Goal: Task Accomplishment & Management: Use online tool/utility

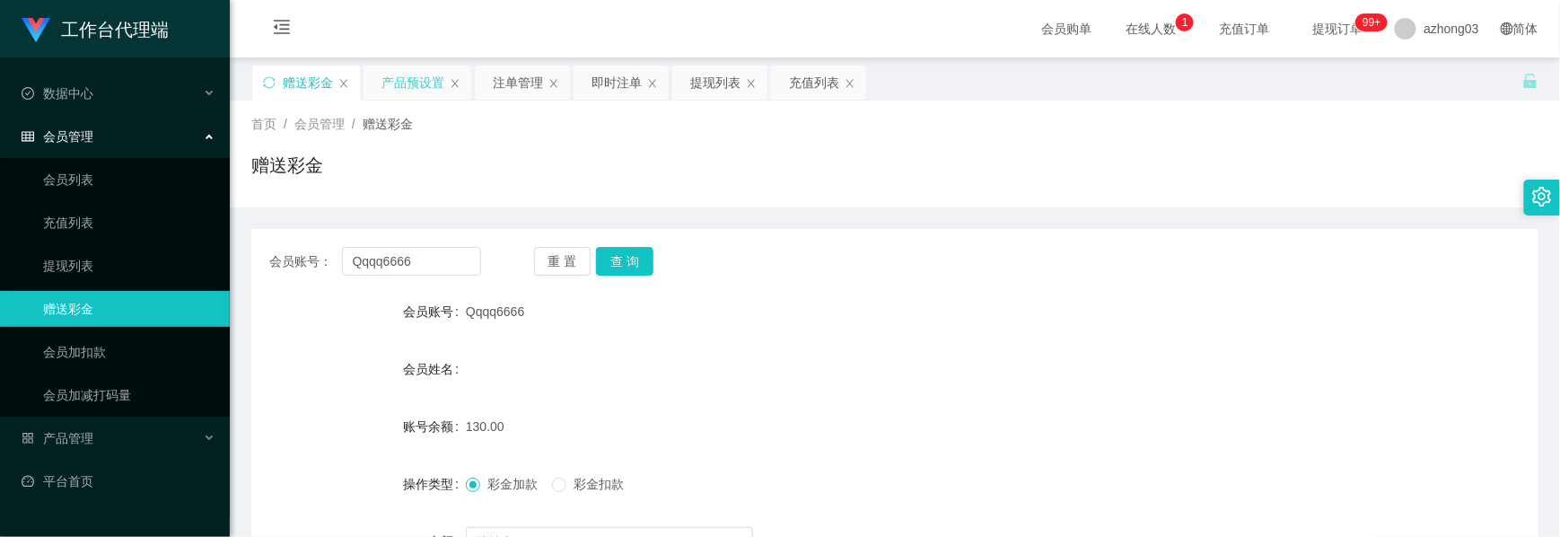
click at [413, 83] on div "产品预设置" at bounding box center [412, 83] width 63 height 34
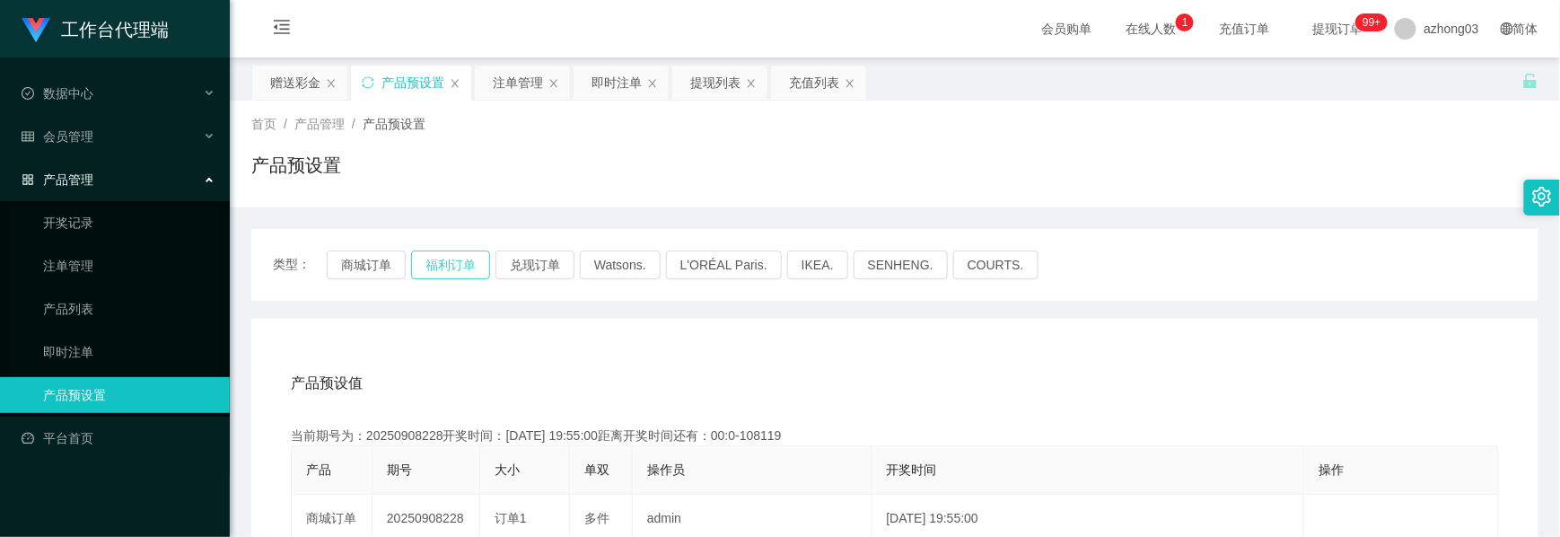
click at [438, 260] on button "福利订单" at bounding box center [450, 264] width 79 height 29
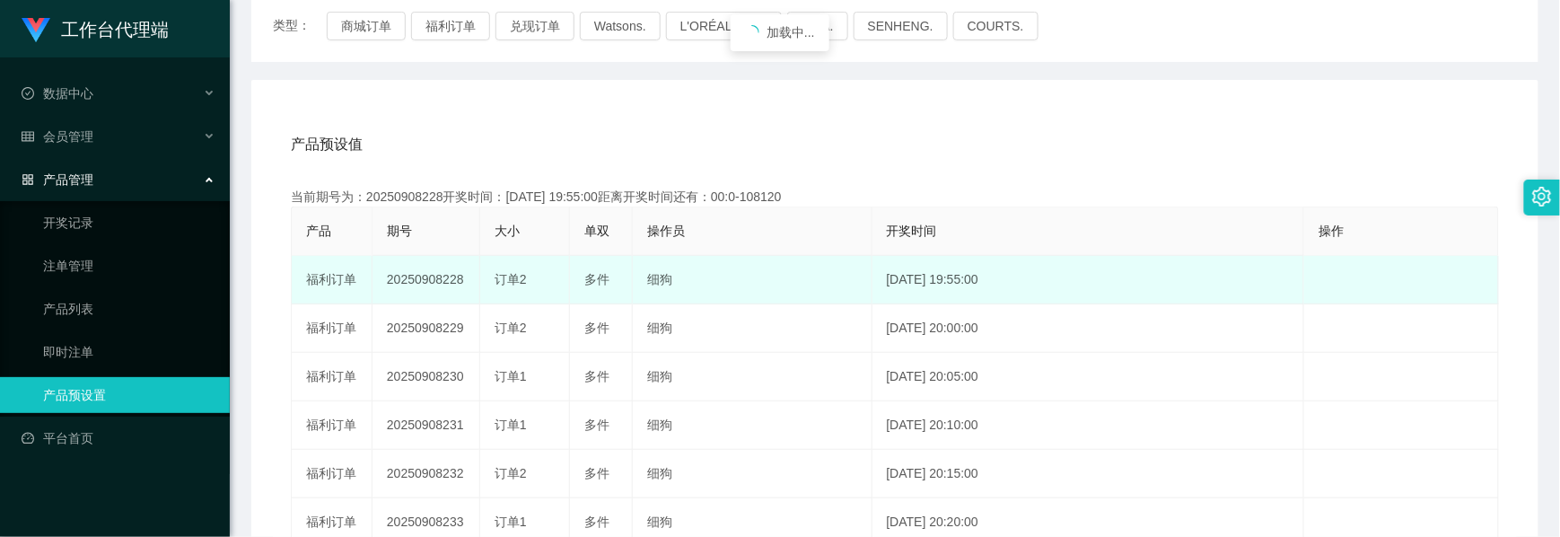
click at [425, 282] on td "20250908228" at bounding box center [426, 280] width 108 height 48
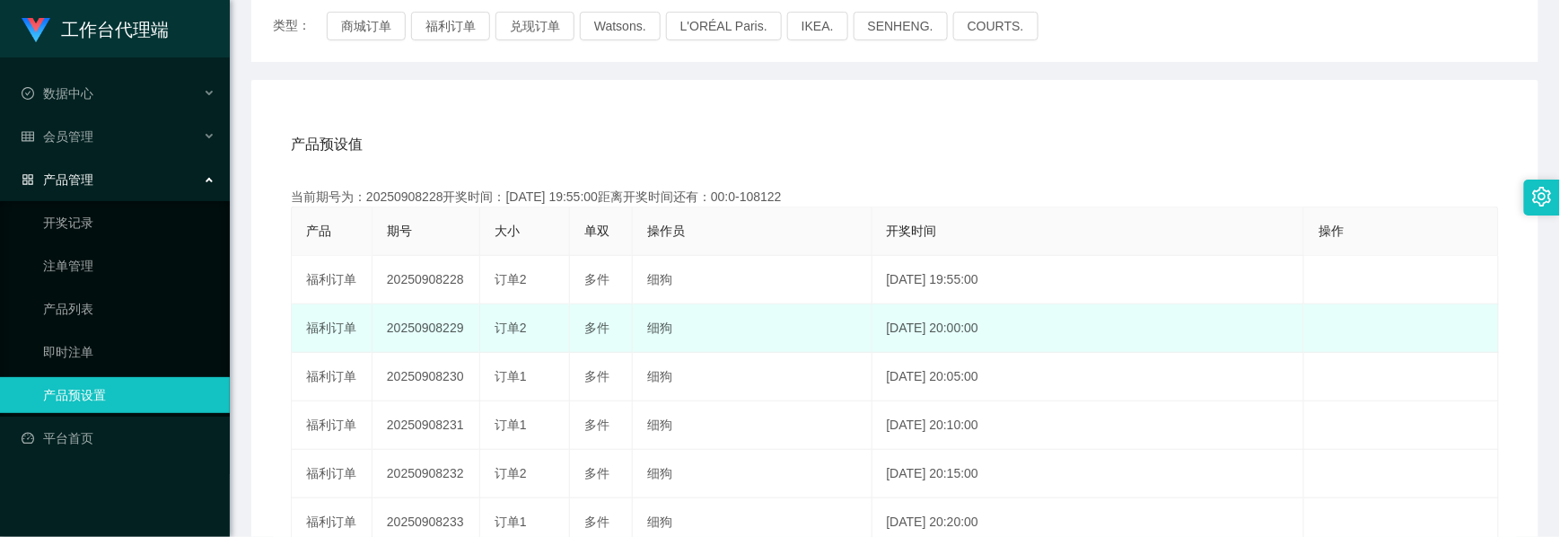
drag, startPoint x: 425, startPoint y: 282, endPoint x: 415, endPoint y: 324, distance: 43.3
click at [415, 324] on td "20250908229" at bounding box center [426, 328] width 108 height 48
copy td "20250908229"
